Goal: Task Accomplishment & Management: Manage account settings

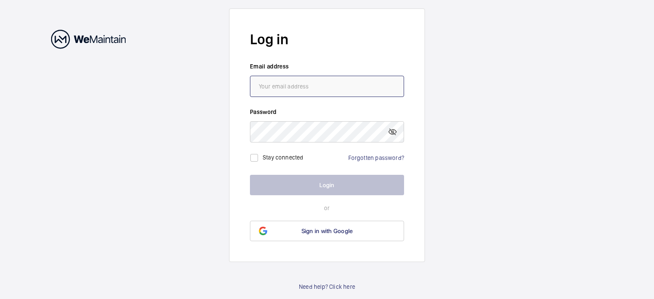
type input "[EMAIL_ADDRESS][DOMAIN_NAME]"
click at [327, 154] on div "Stay connected Forgotten password?" at bounding box center [327, 155] width 154 height 24
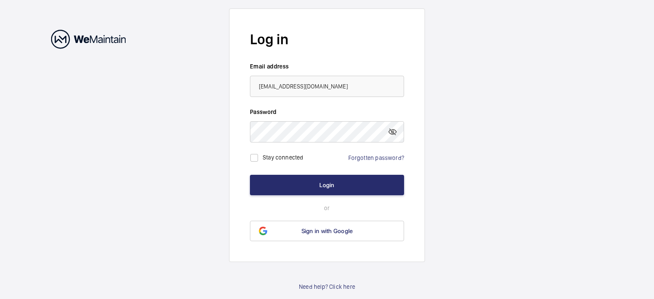
click at [283, 159] on label "Stay connected" at bounding box center [283, 157] width 41 height 7
click at [290, 159] on label "Stay connected" at bounding box center [283, 157] width 41 height 7
checkbox input "false"
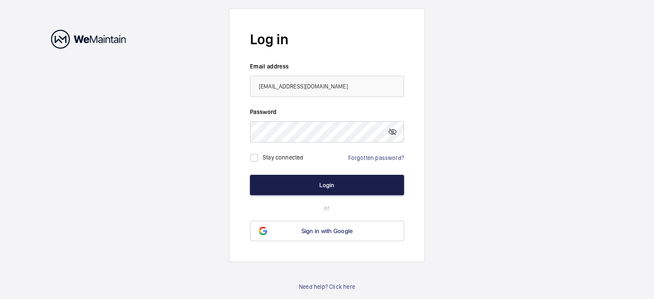
click at [341, 187] on button "Login" at bounding box center [327, 185] width 154 height 20
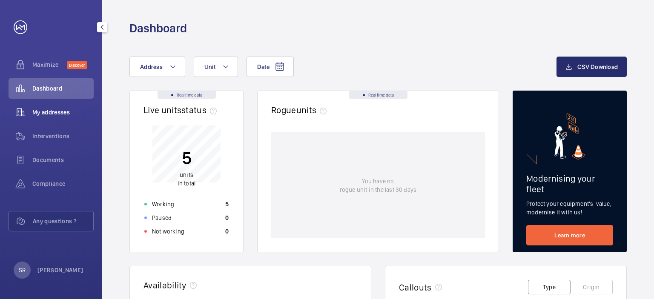
click at [52, 115] on span "My addresses" at bounding box center [62, 112] width 61 height 9
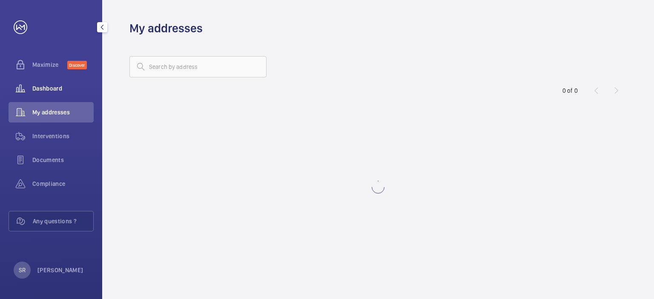
click at [54, 95] on div "Dashboard" at bounding box center [51, 88] width 85 height 20
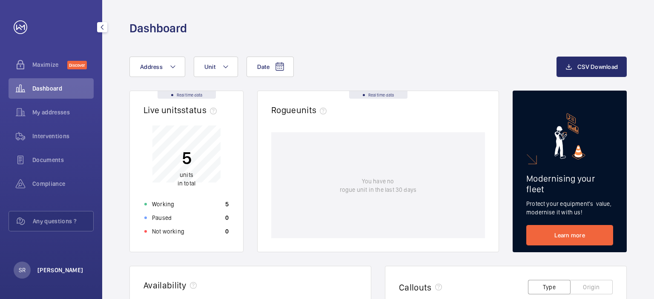
click at [62, 270] on p "[PERSON_NAME]" at bounding box center [60, 270] width 46 height 9
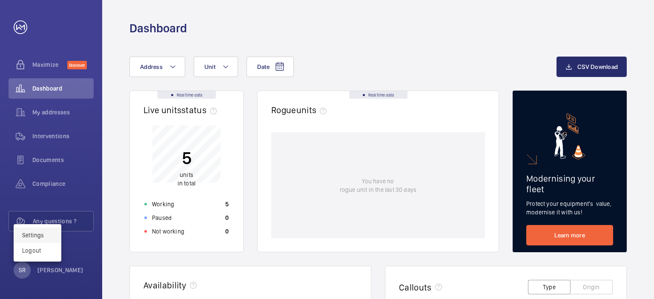
click at [38, 233] on link "Settings" at bounding box center [33, 235] width 22 height 7
